Goal: Task Accomplishment & Management: Use online tool/utility

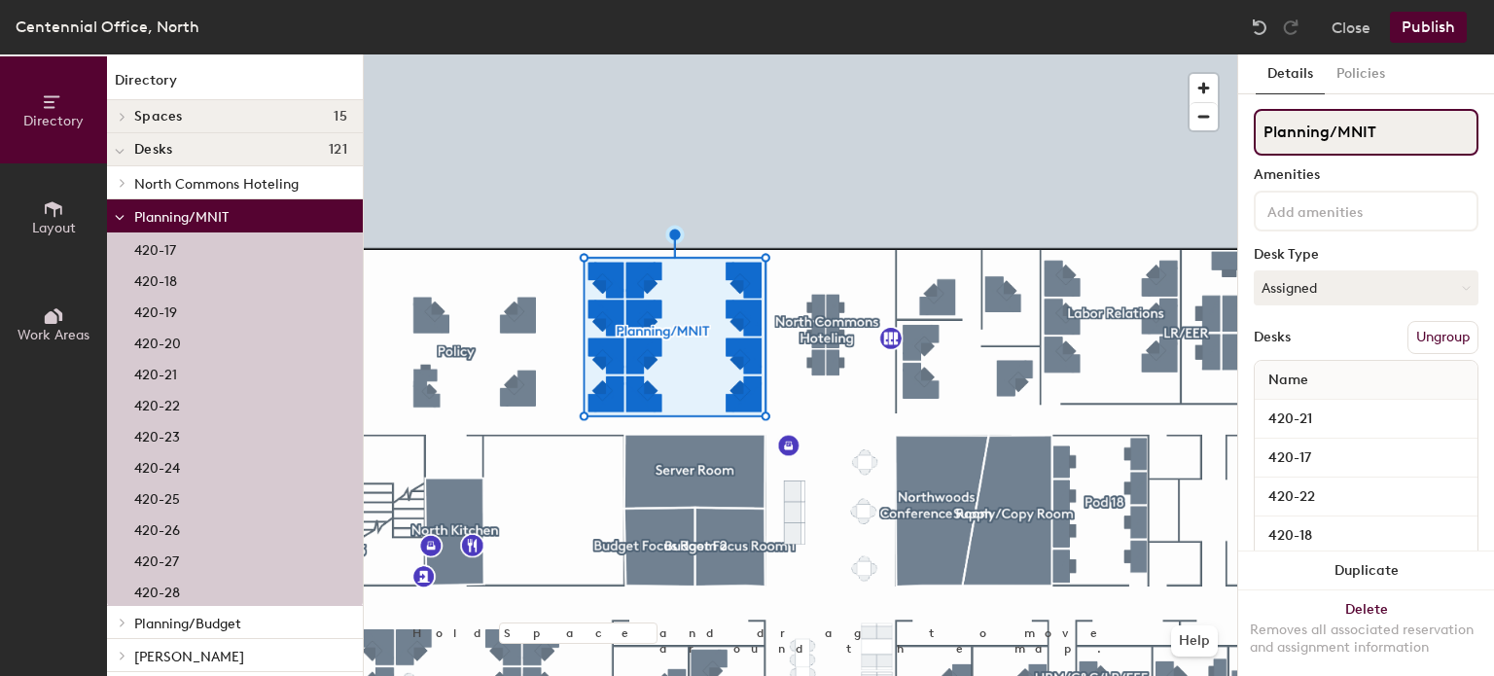
click at [1389, 125] on input "Planning/MNIT" at bounding box center [1366, 132] width 225 height 47
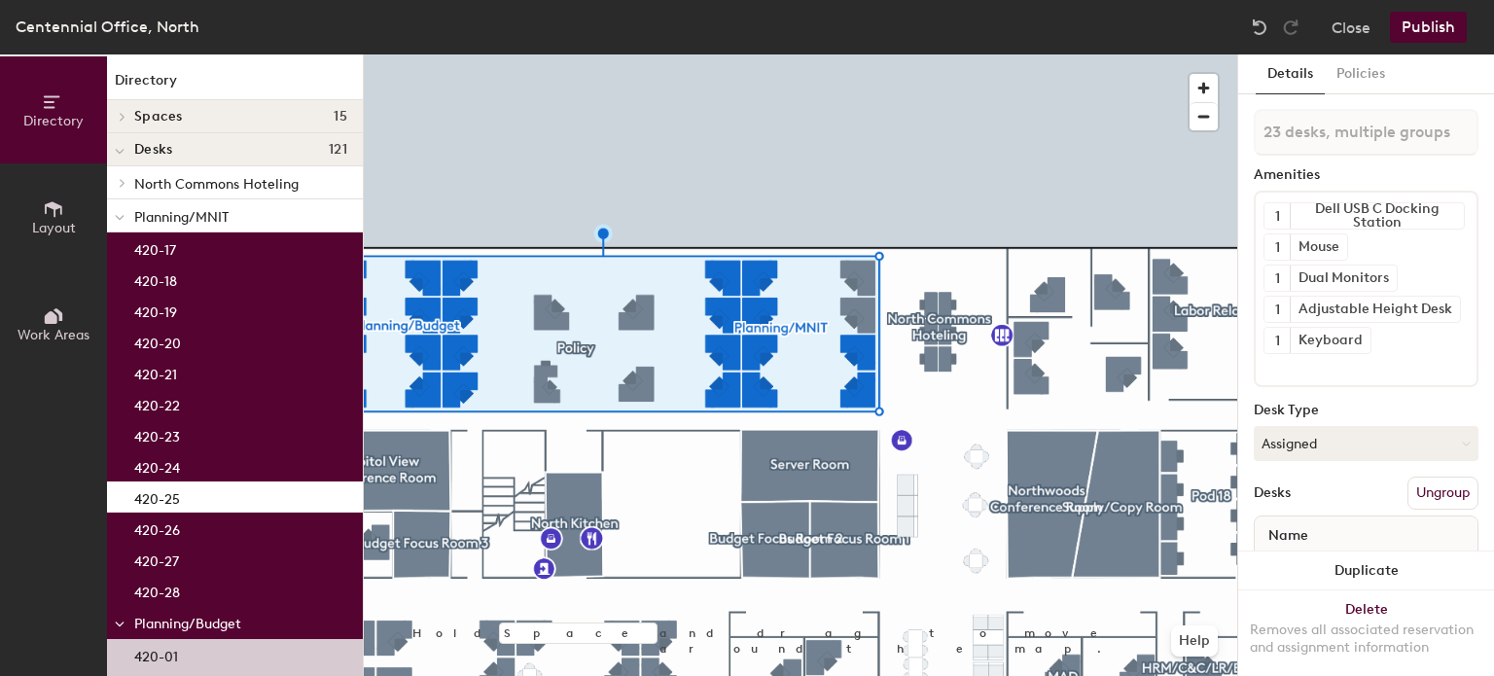
type input "24 desks, multiple groups"
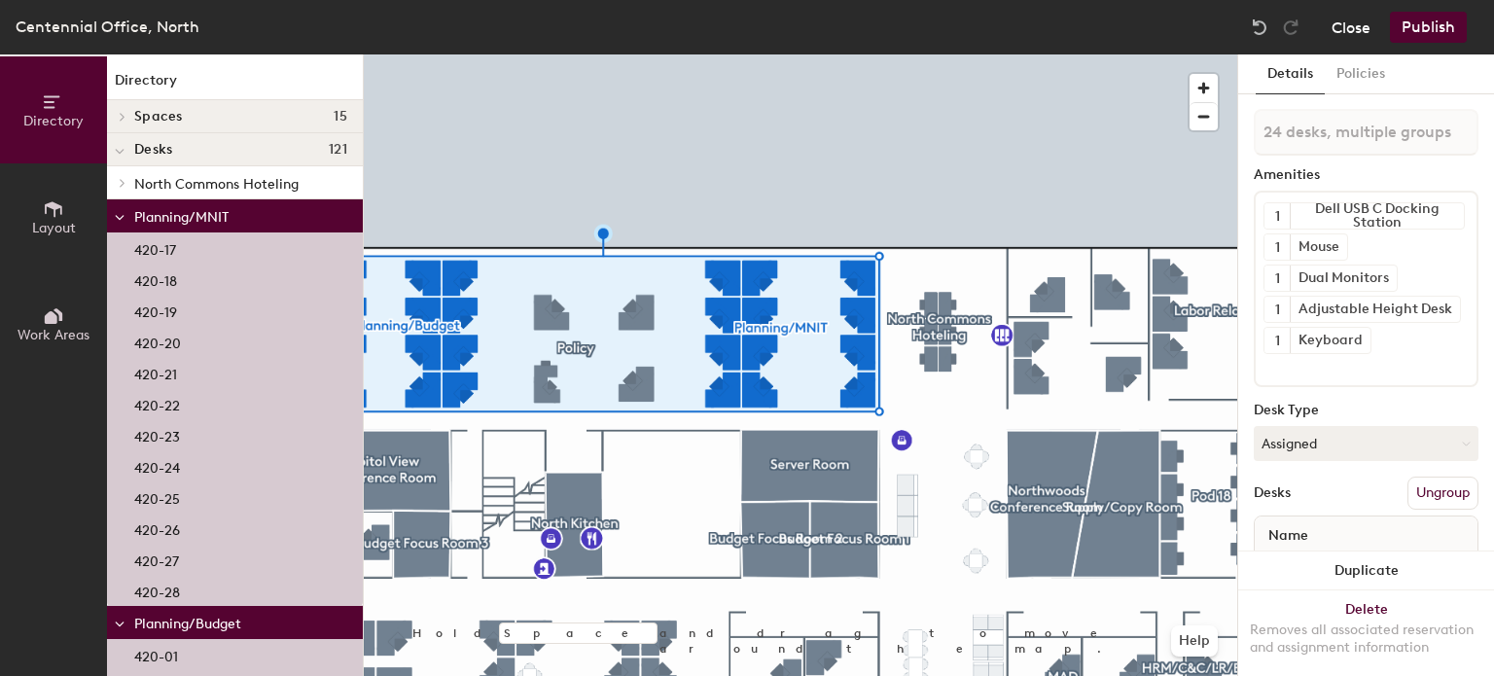
click at [1362, 30] on button "Close" at bounding box center [1350, 27] width 39 height 31
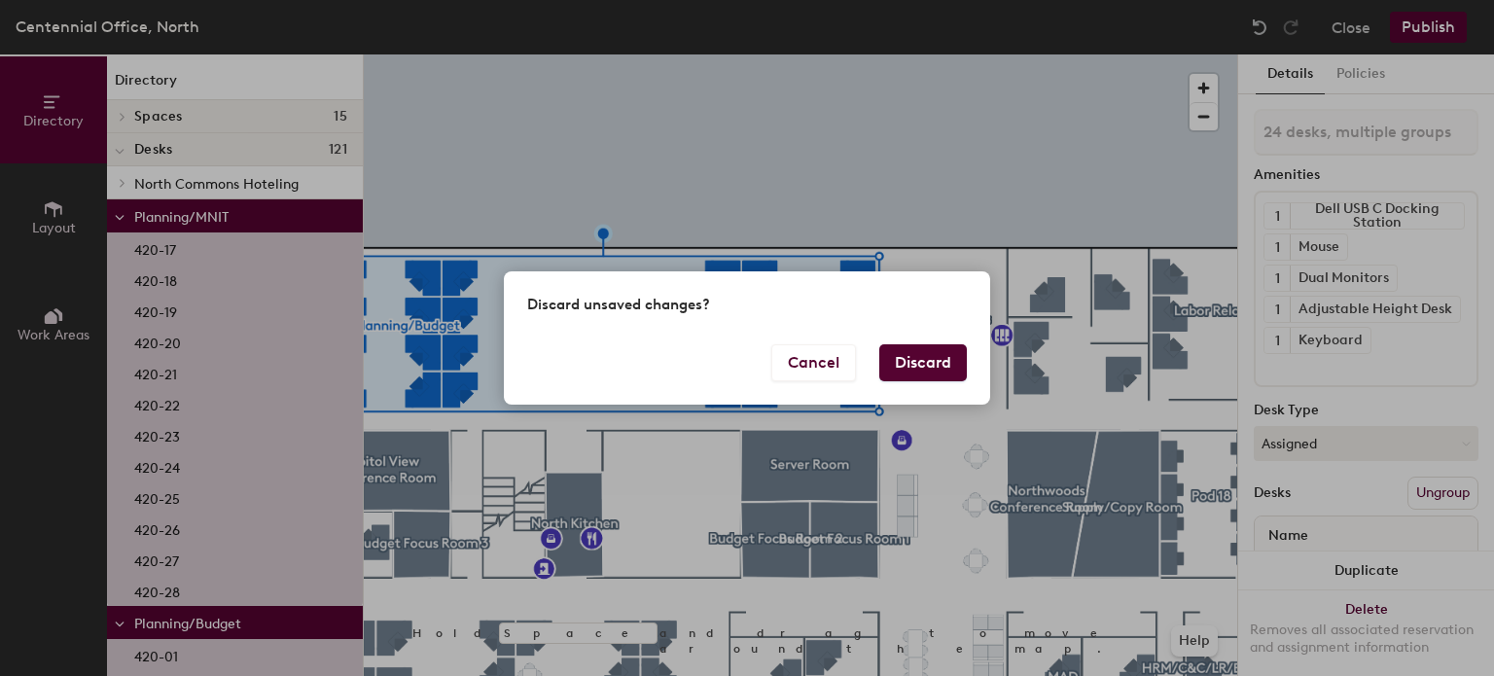
click at [927, 352] on button "Discard" at bounding box center [923, 362] width 88 height 37
click at [0, 0] on div at bounding box center [0, 0] width 0 height 0
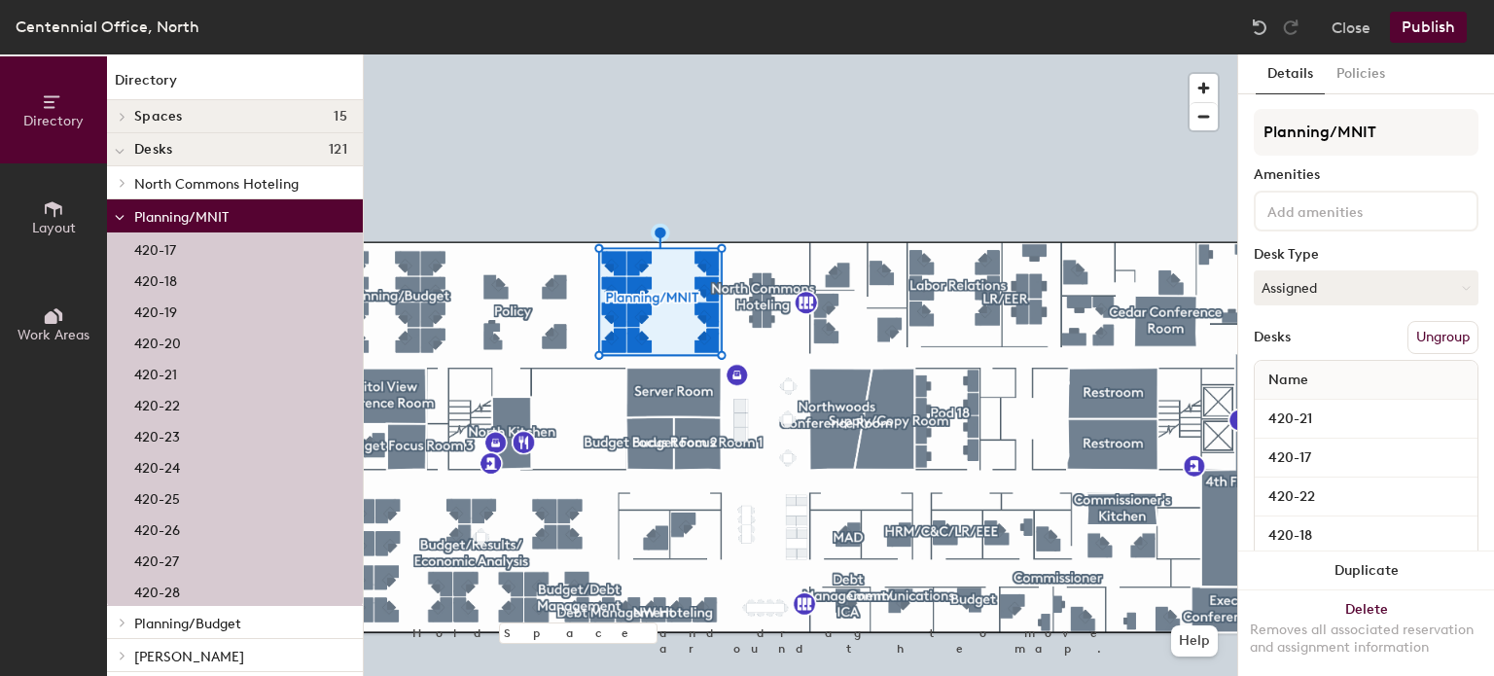
click at [1447, 340] on button "Ungroup" at bounding box center [1442, 337] width 71 height 33
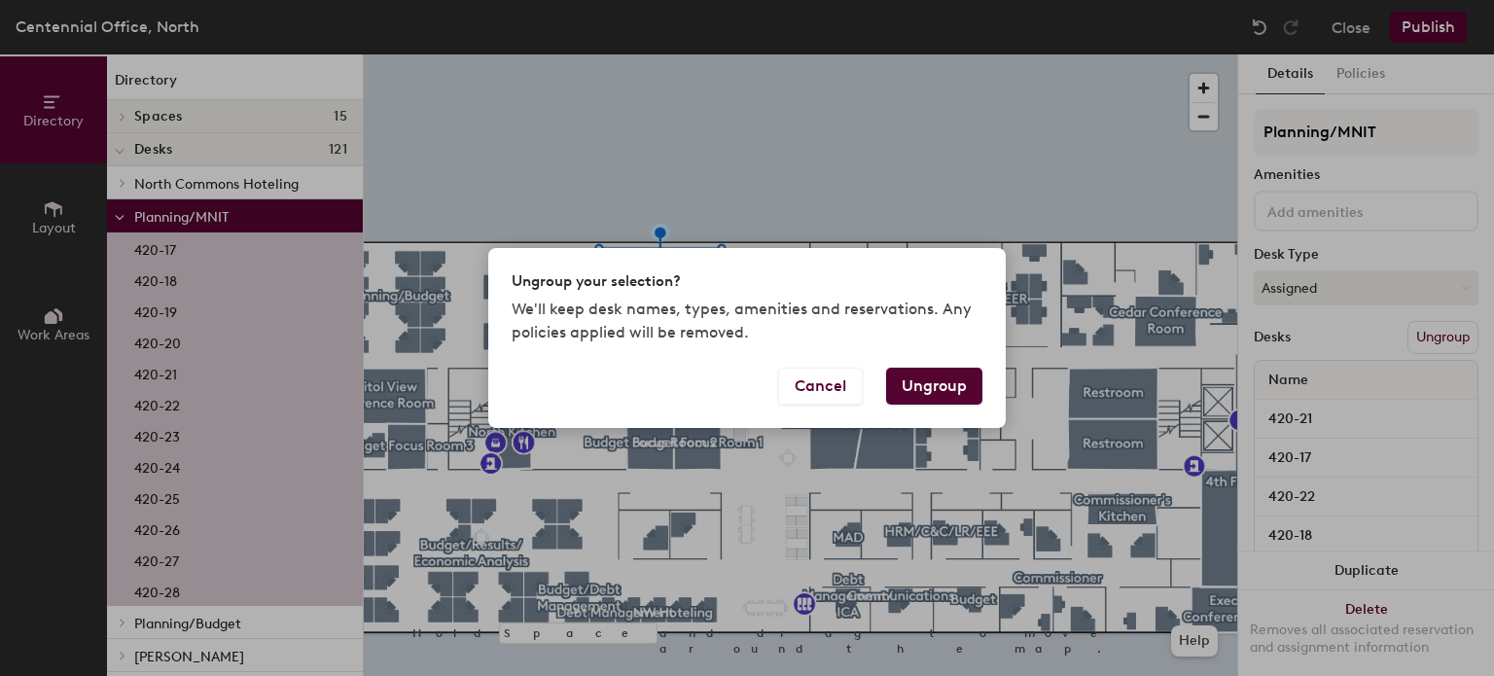
click at [937, 390] on button "Ungroup" at bounding box center [934, 386] width 96 height 37
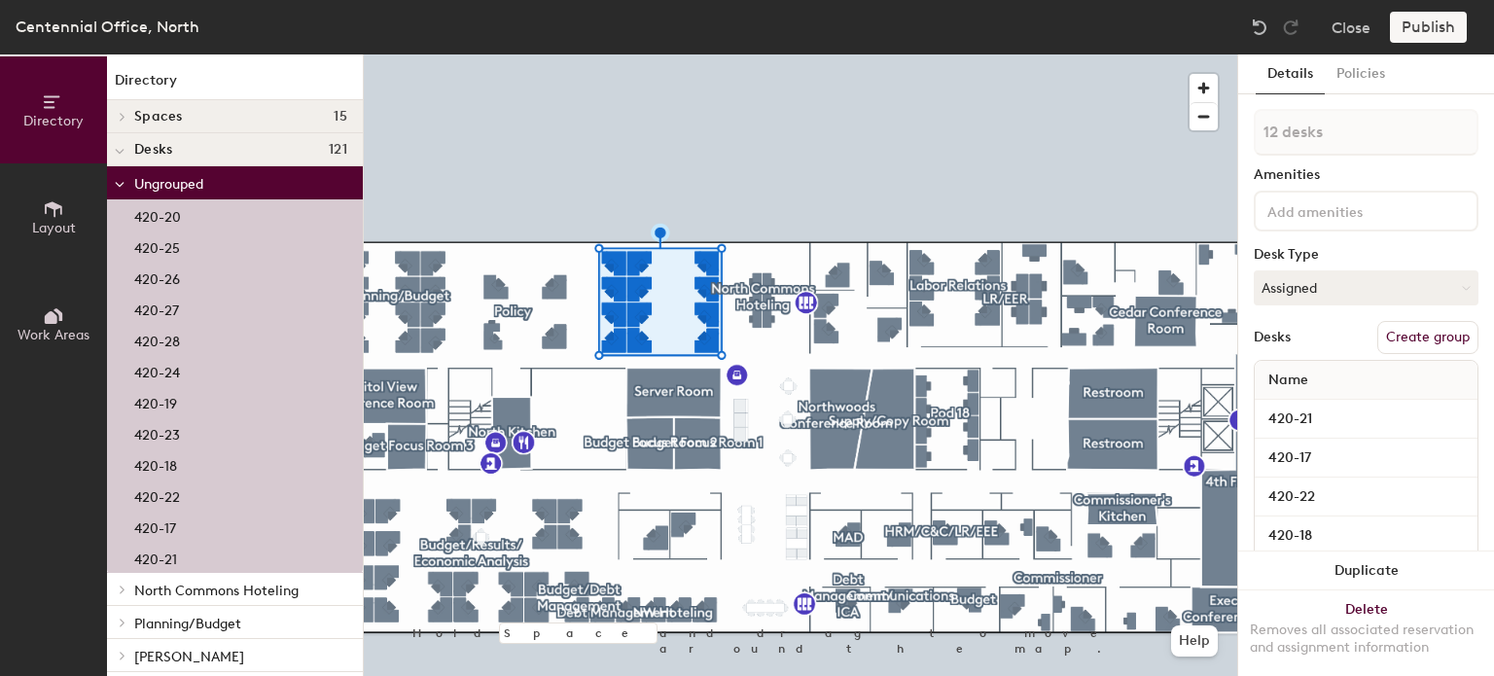
click at [31, 443] on div "Directory Layout Work Areas" at bounding box center [53, 364] width 107 height 621
